Goal: Information Seeking & Learning: Learn about a topic

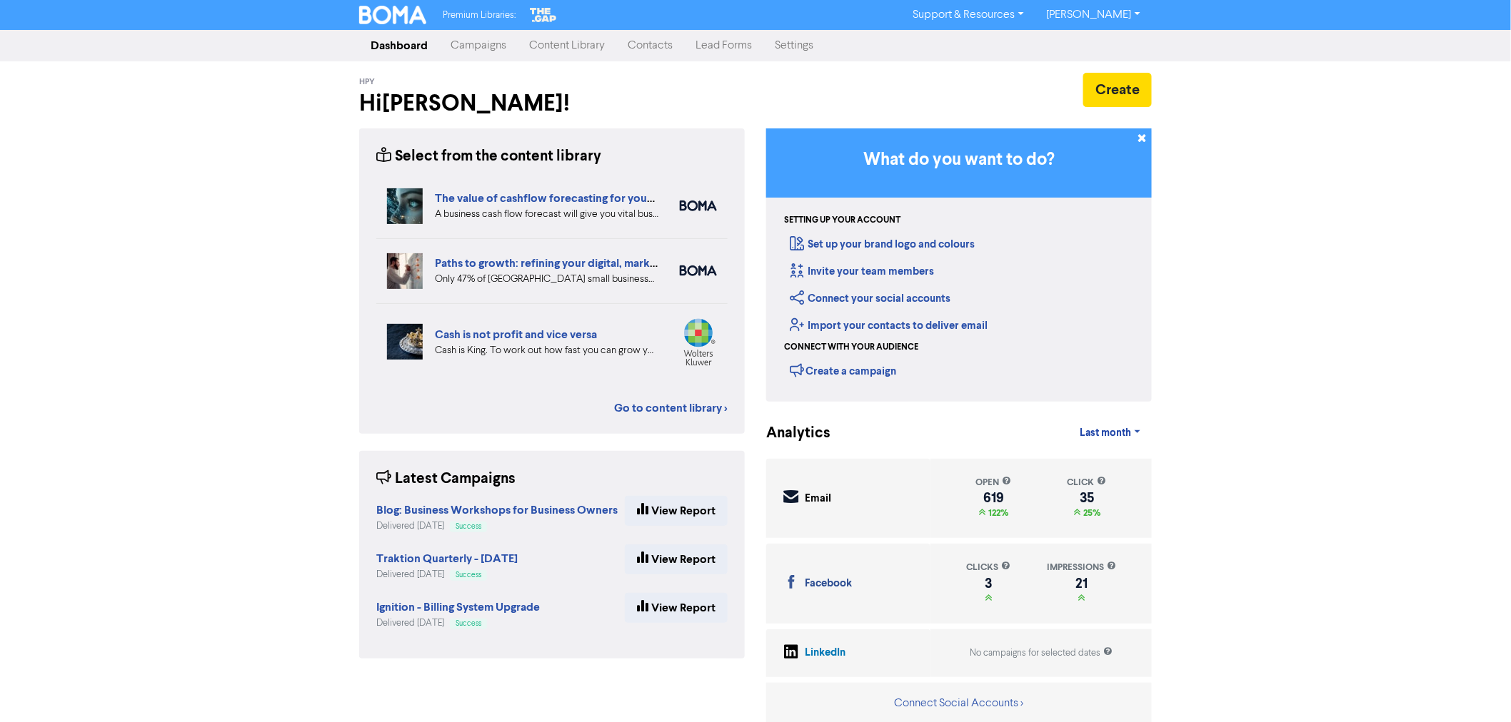
click at [565, 43] on link "Content Library" at bounding box center [567, 45] width 99 height 29
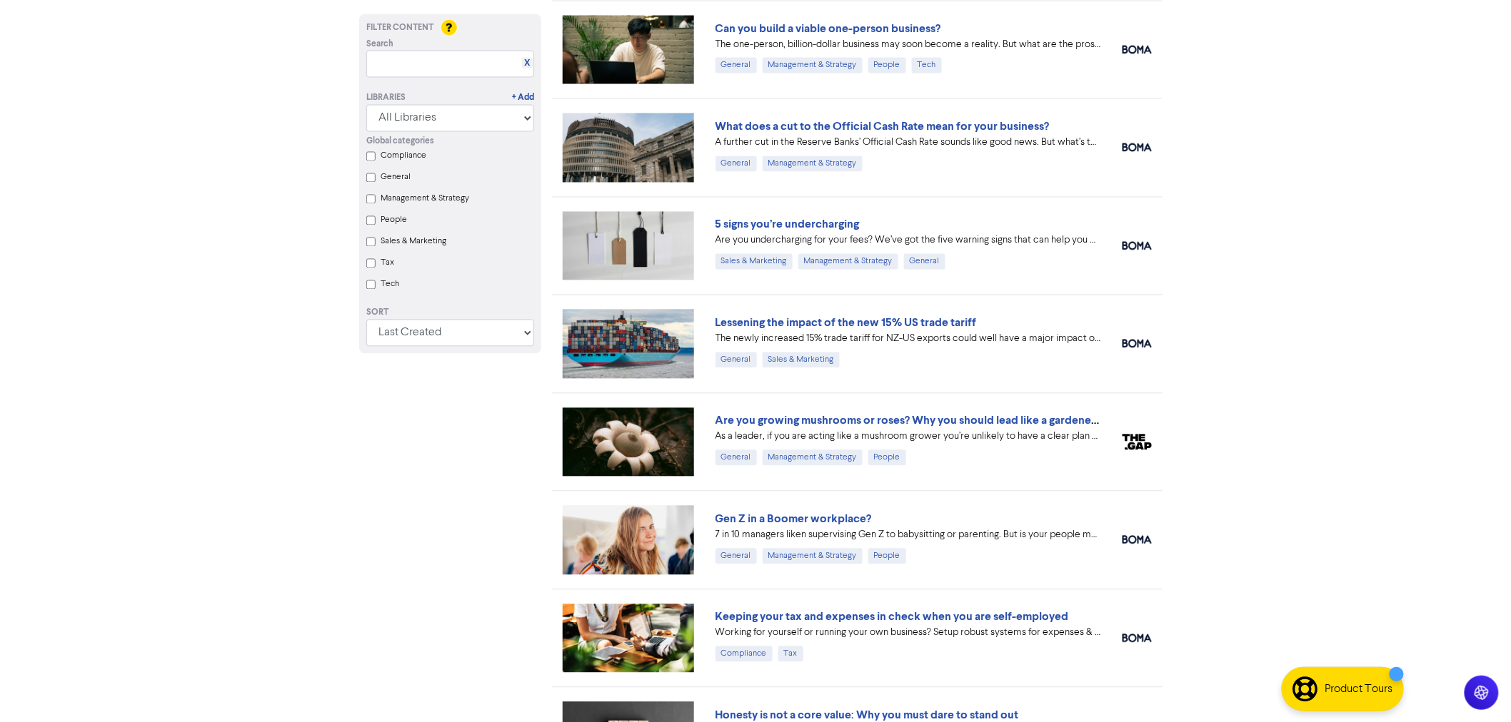
scroll to position [1110, 0]
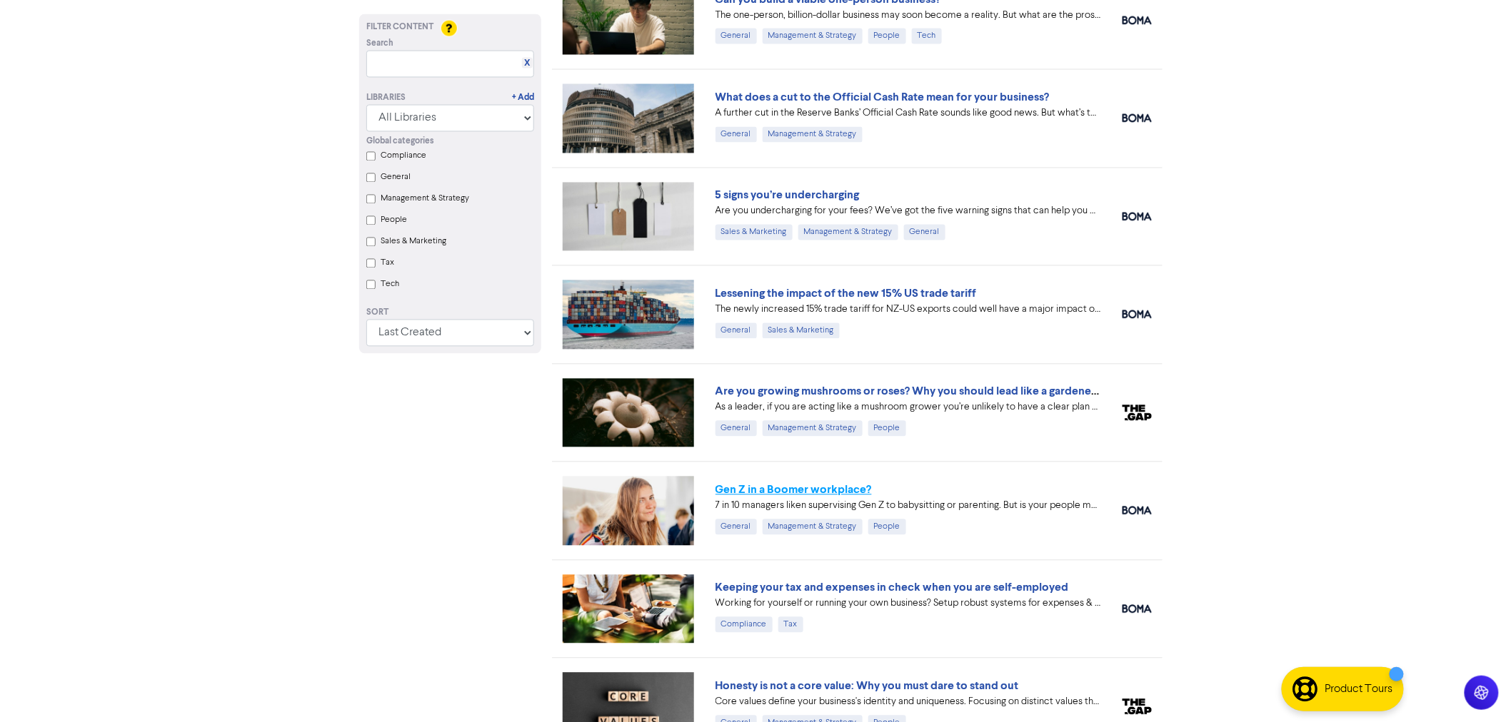
click at [761, 495] on link "Gen Z in a Boomer workplace?" at bounding box center [793, 490] width 156 height 14
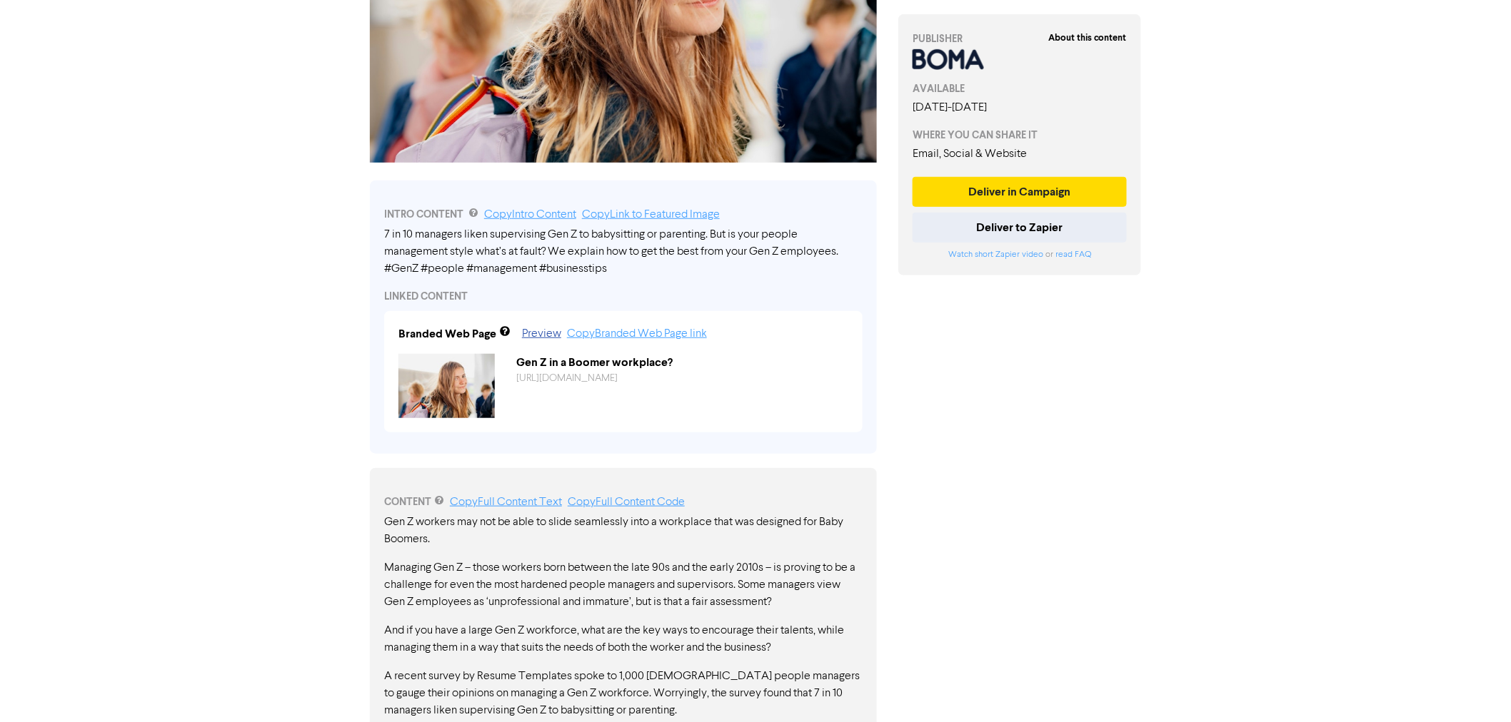
scroll to position [41, 0]
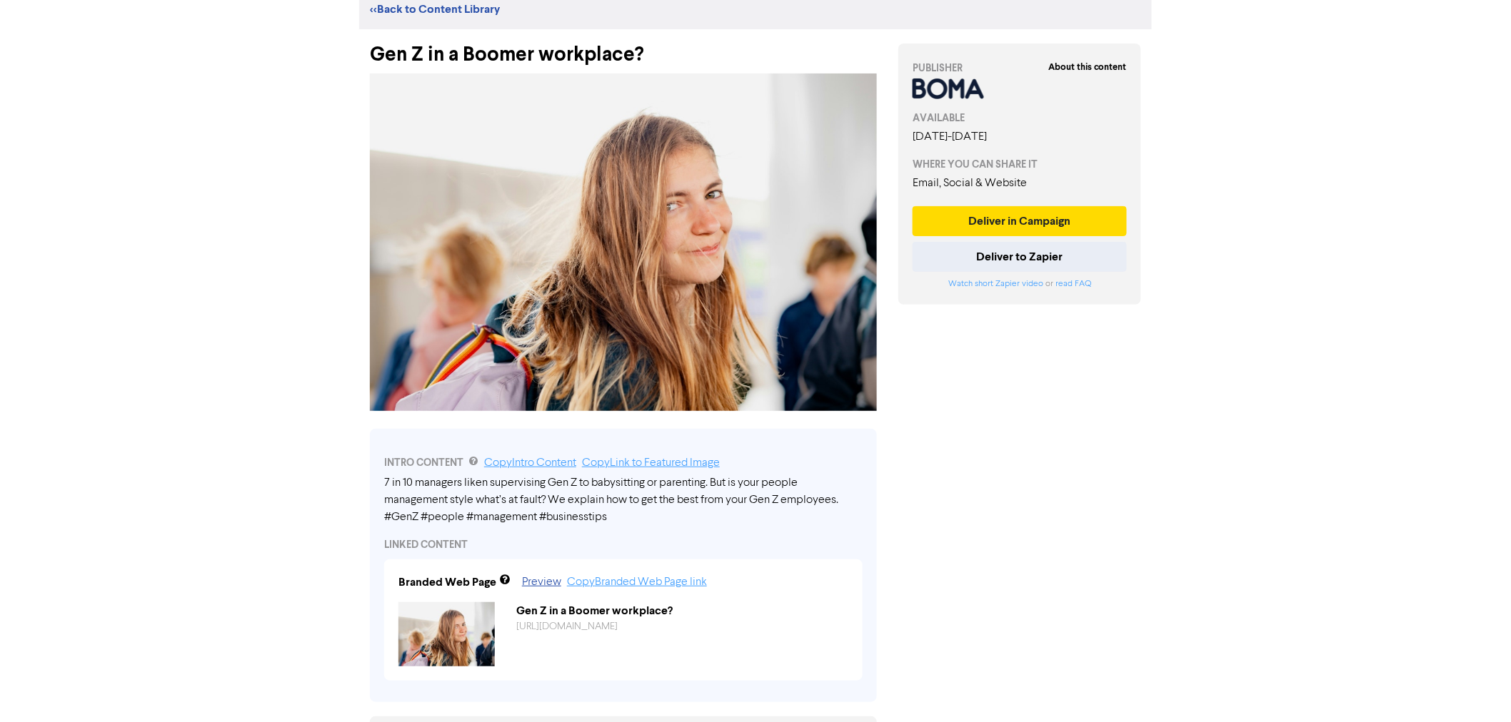
click at [407, 6] on link "<< Back to Content Library" at bounding box center [435, 9] width 130 height 14
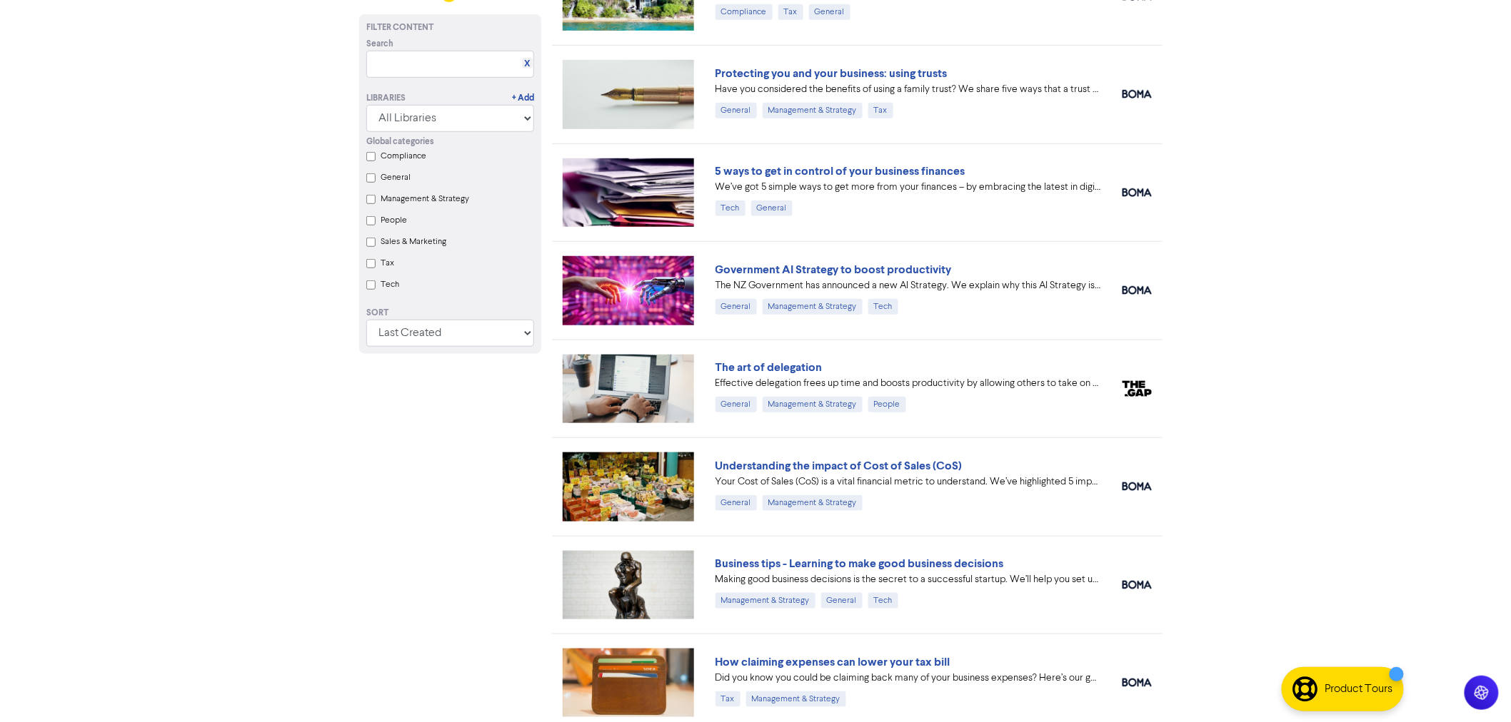
scroll to position [2633, 0]
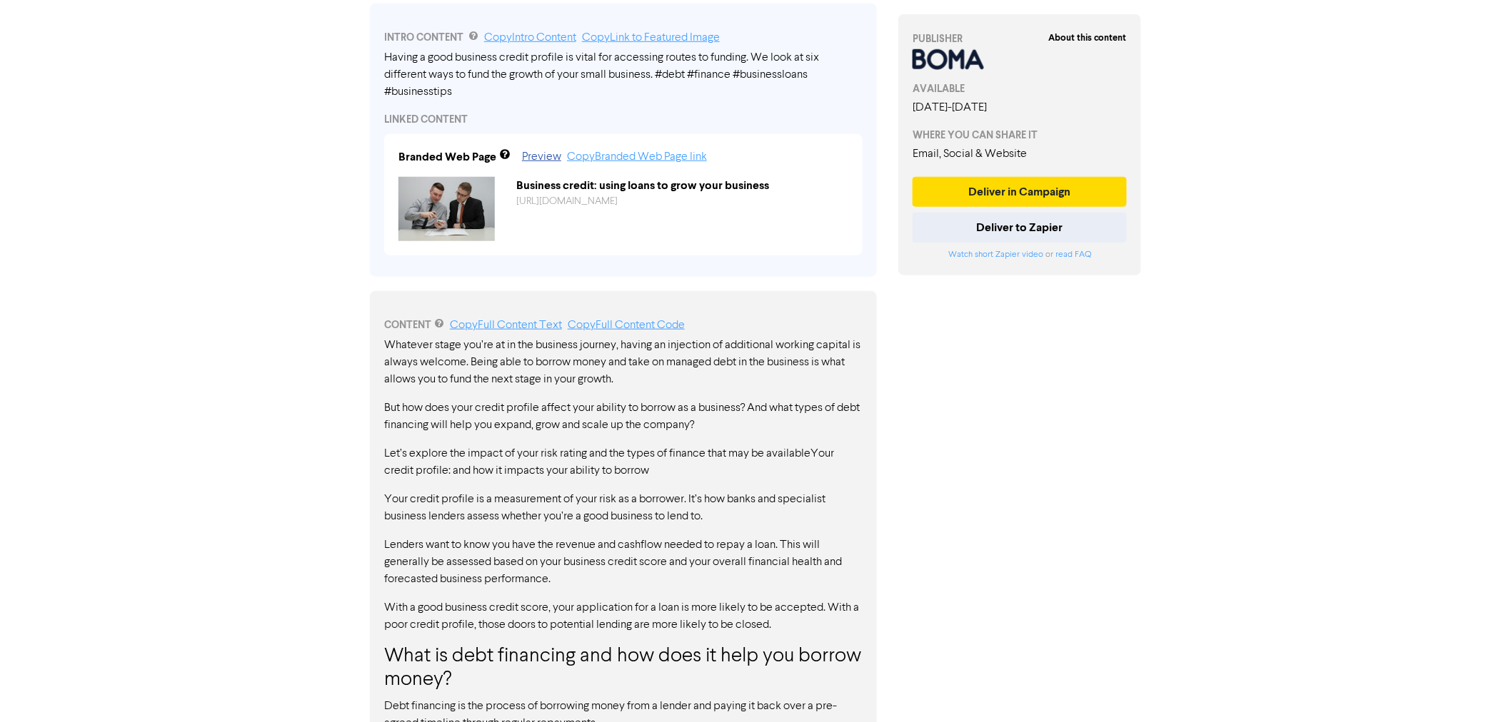
scroll to position [475, 0]
